Goal: Download file/media

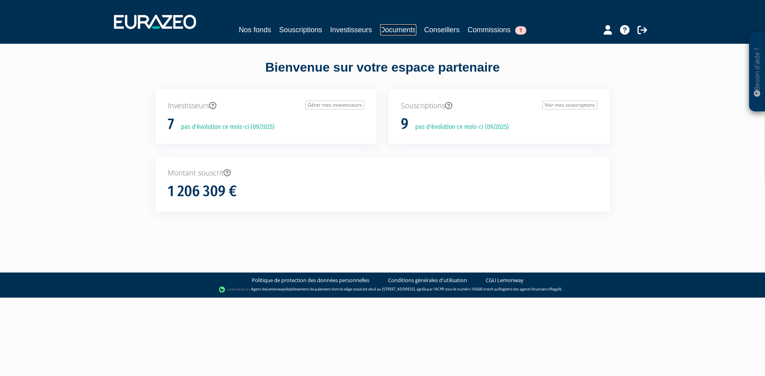
click at [408, 29] on link "Documents" at bounding box center [398, 29] width 36 height 11
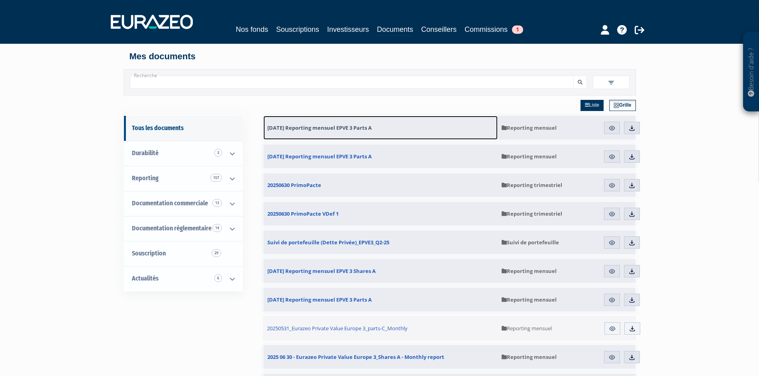
click at [450, 128] on link "[DATE] Reporting mensuel EPVE 3 Parts A" at bounding box center [380, 128] width 234 height 24
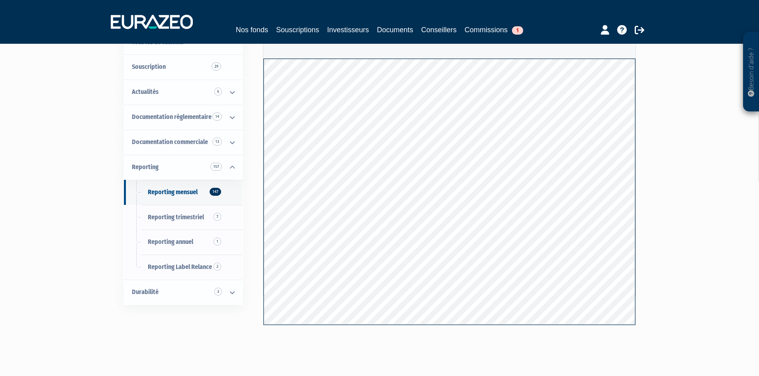
scroll to position [69, 0]
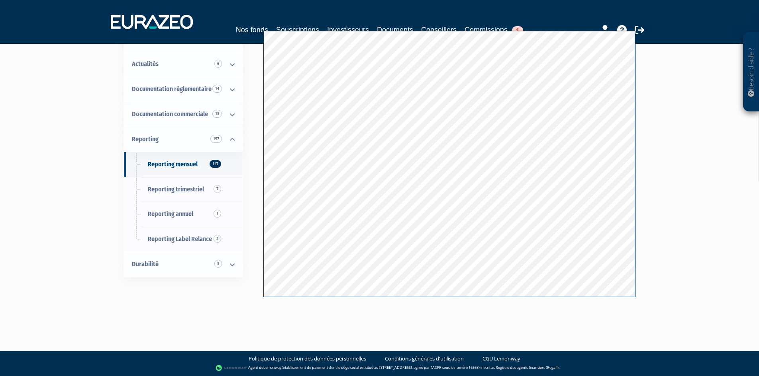
click at [722, 173] on div "Besoin d'aide ? × J'ai besoin d'aide Si vous avez une question à propos du fonc…" at bounding box center [379, 125] width 759 height 388
